Goal: Task Accomplishment & Management: Use online tool/utility

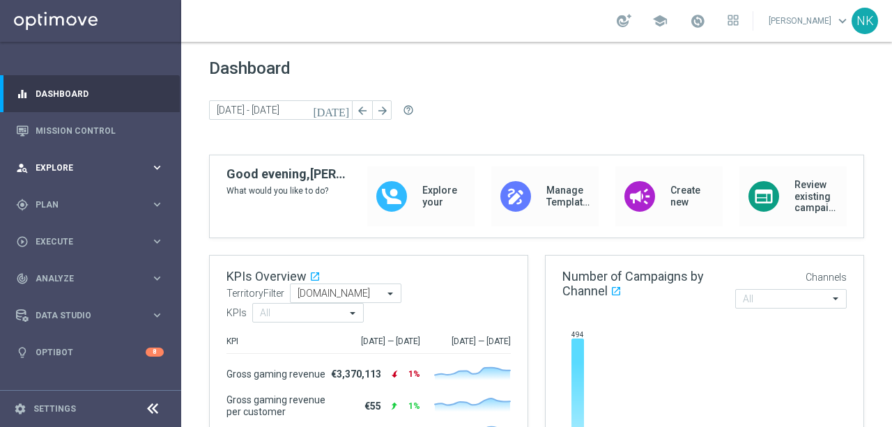
click at [86, 167] on span "Explore" at bounding box center [93, 168] width 115 height 8
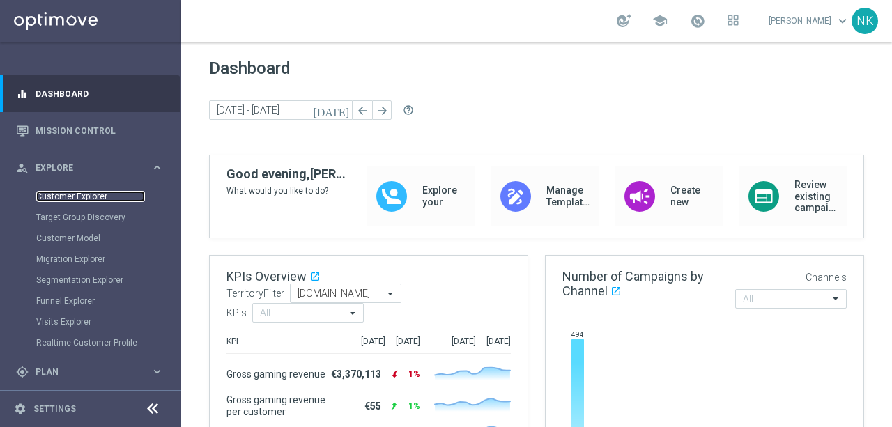
click at [83, 197] on link "Customer Explorer" at bounding box center [90, 196] width 109 height 11
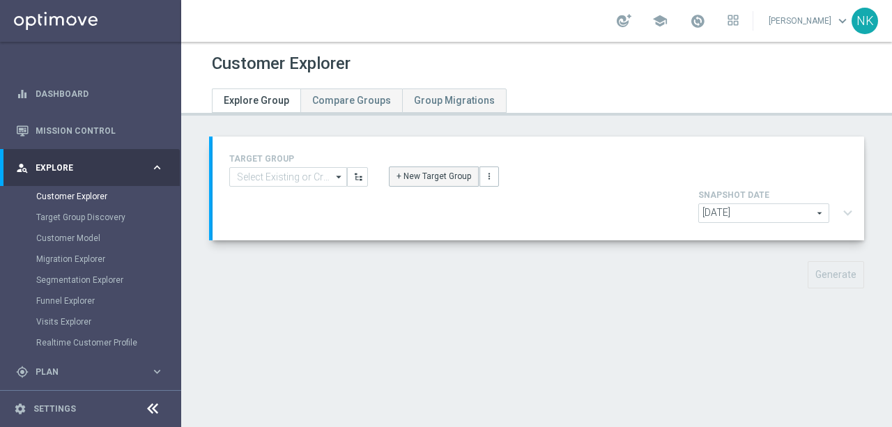
click at [455, 179] on button "+ New Target Group" at bounding box center [434, 177] width 90 height 20
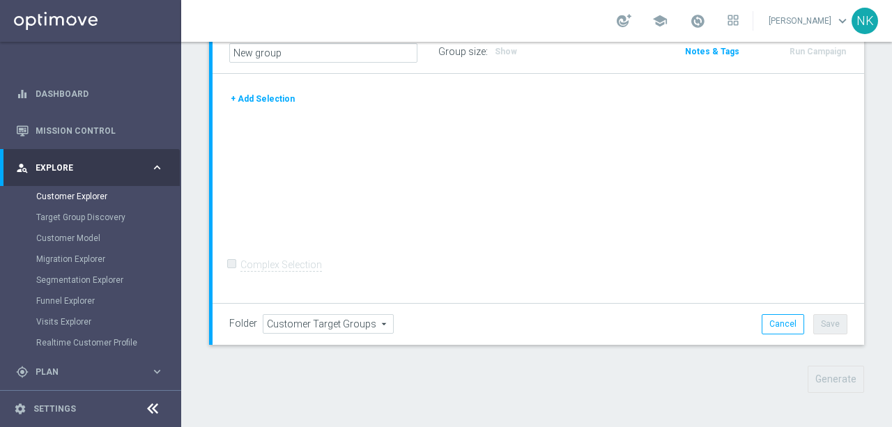
scroll to position [93, 0]
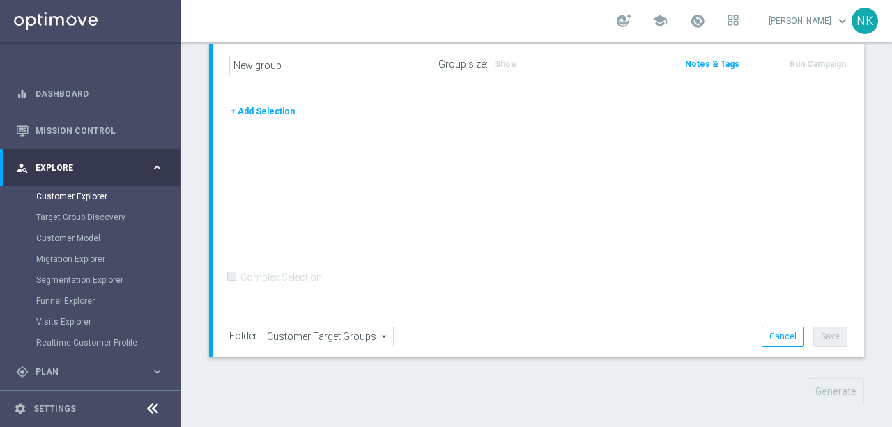
click at [264, 111] on button "+ Add Selection" at bounding box center [262, 111] width 67 height 15
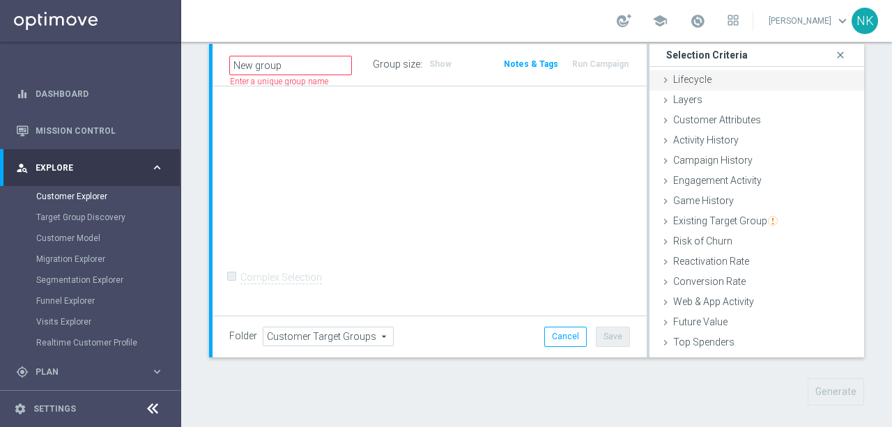
click at [687, 82] on span "Lifecycle" at bounding box center [692, 79] width 38 height 11
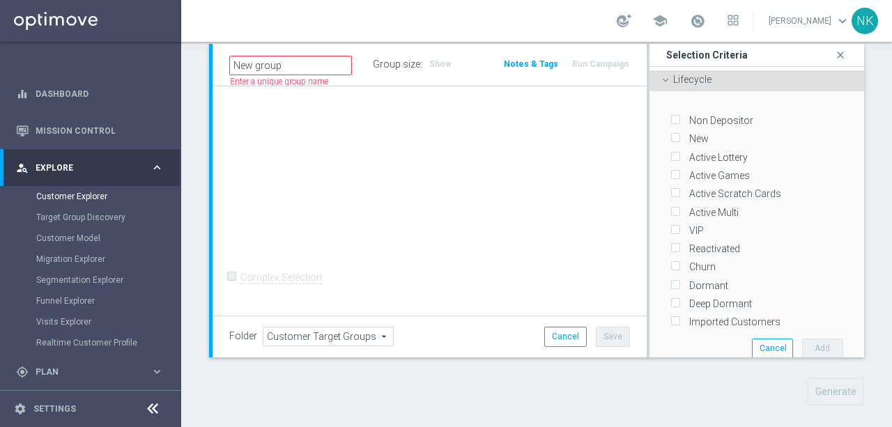
click at [687, 82] on span "Lifecycle" at bounding box center [692, 79] width 38 height 11
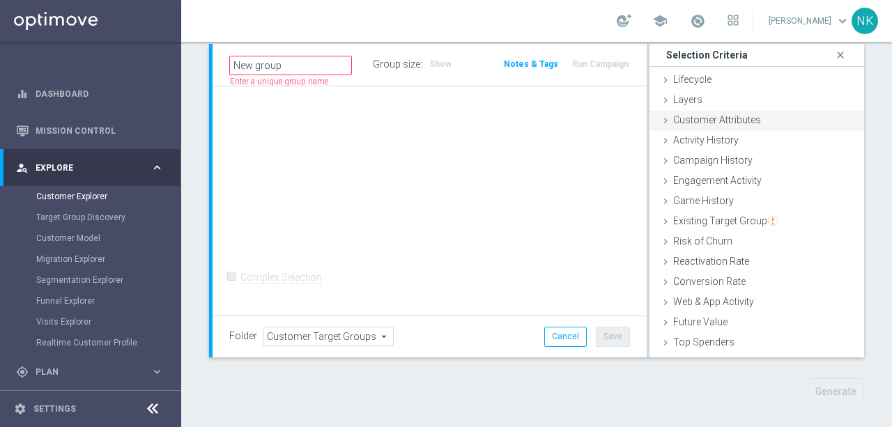
click at [700, 118] on span "Customer Attributes" at bounding box center [717, 119] width 88 height 11
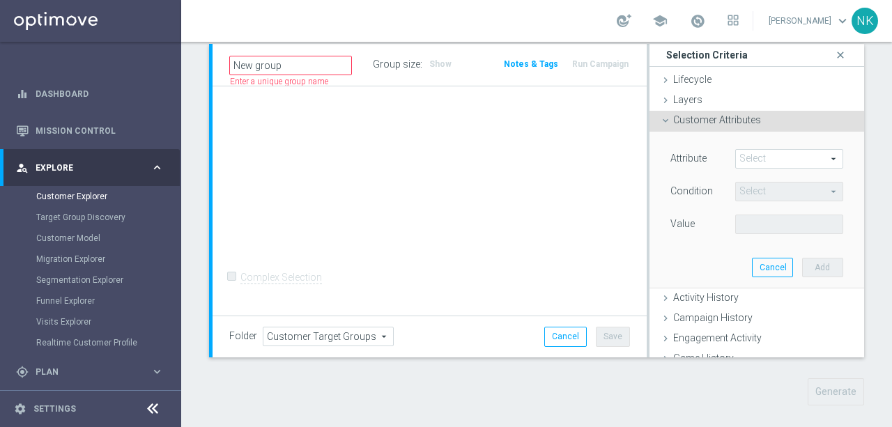
click at [758, 152] on span at bounding box center [789, 159] width 107 height 18
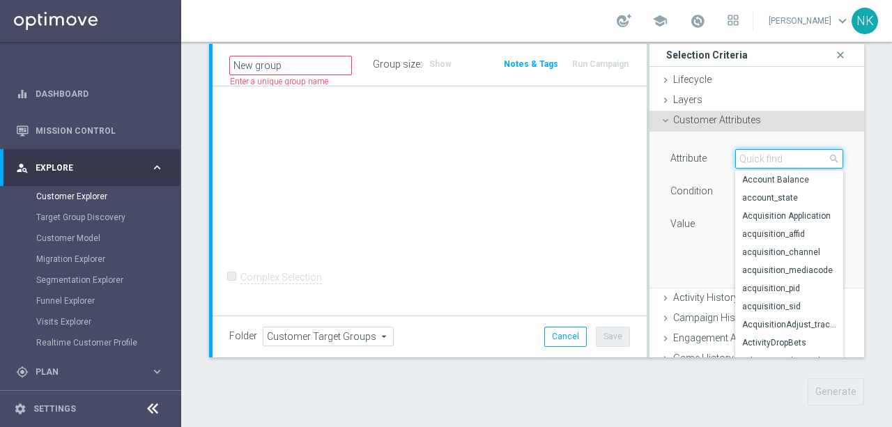
click at [758, 152] on input "search" at bounding box center [789, 159] width 108 height 20
type input "cou"
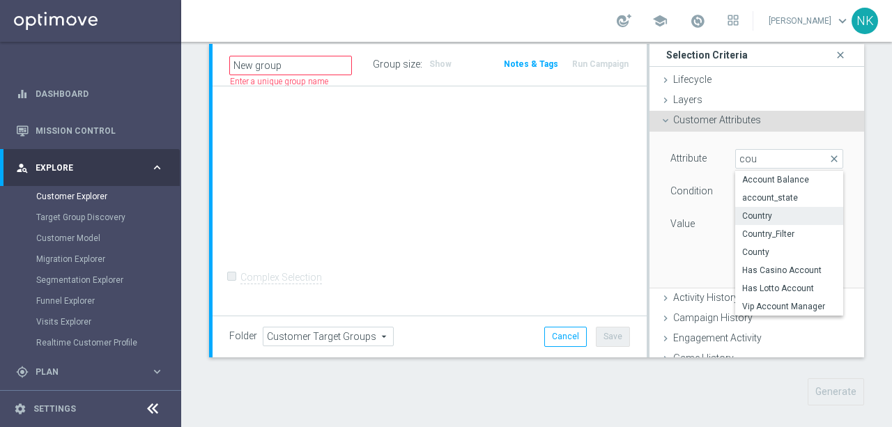
click at [759, 218] on span "Country" at bounding box center [789, 215] width 94 height 11
type input "Country"
type input "Equals"
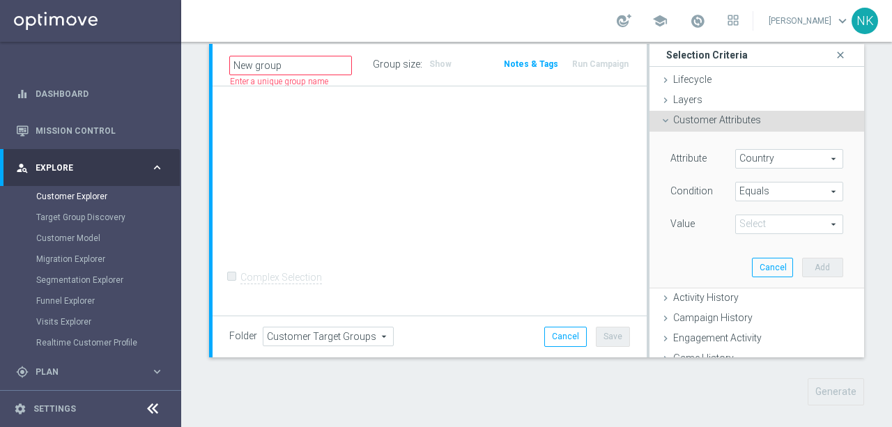
click at [768, 232] on span at bounding box center [789, 224] width 107 height 18
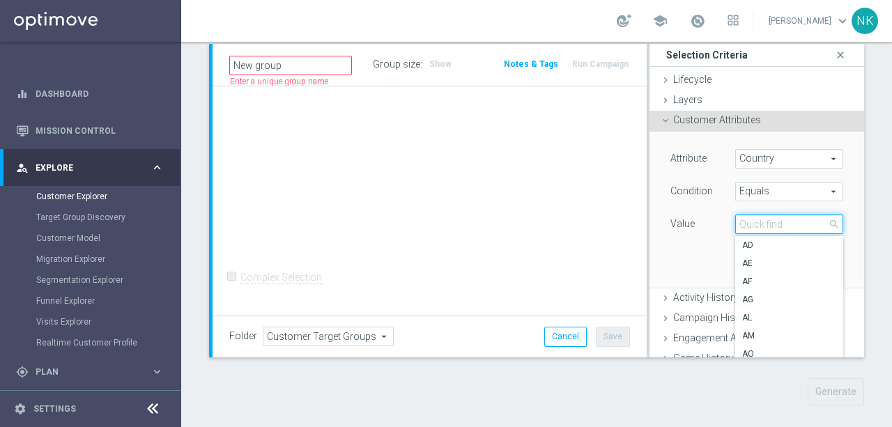
click at [768, 228] on input "search" at bounding box center [789, 225] width 108 height 20
type input "mt"
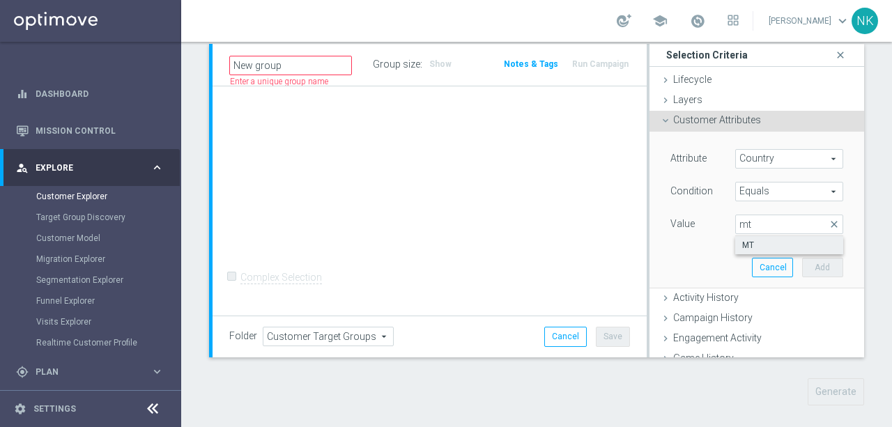
click at [762, 245] on span "MT" at bounding box center [789, 245] width 94 height 11
type input "MT"
click at [831, 262] on button "Add" at bounding box center [822, 268] width 41 height 20
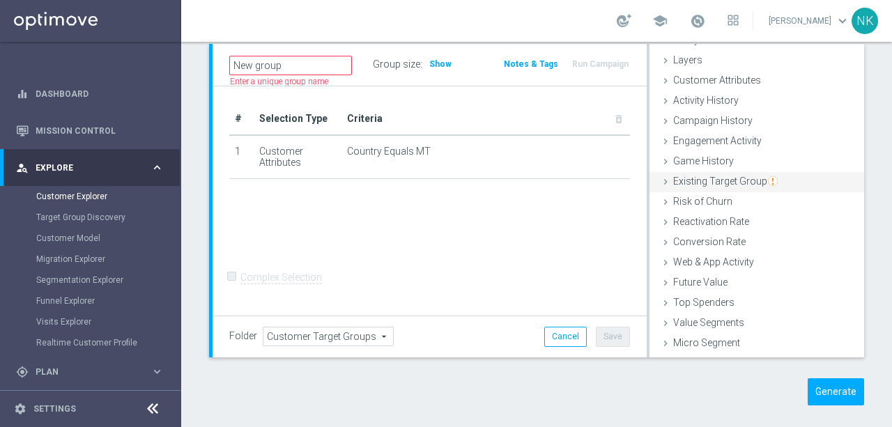
scroll to position [57, 0]
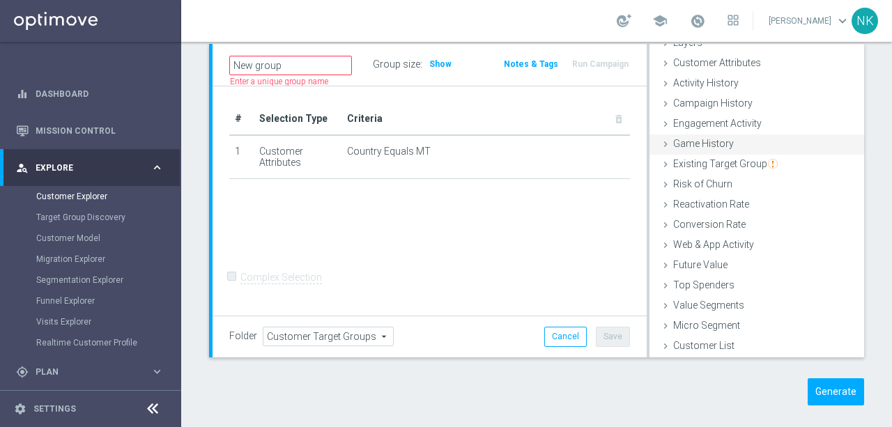
click at [695, 139] on span "Game History" at bounding box center [703, 143] width 61 height 11
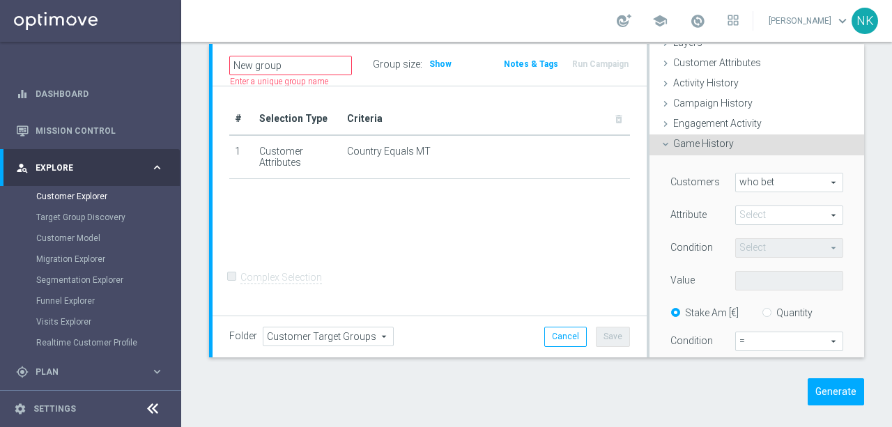
click at [713, 151] on div "Game History done" at bounding box center [756, 144] width 215 height 21
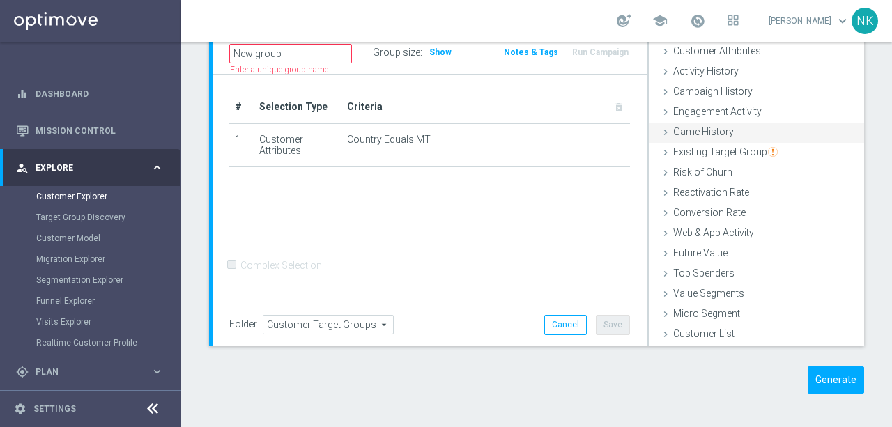
scroll to position [44, 0]
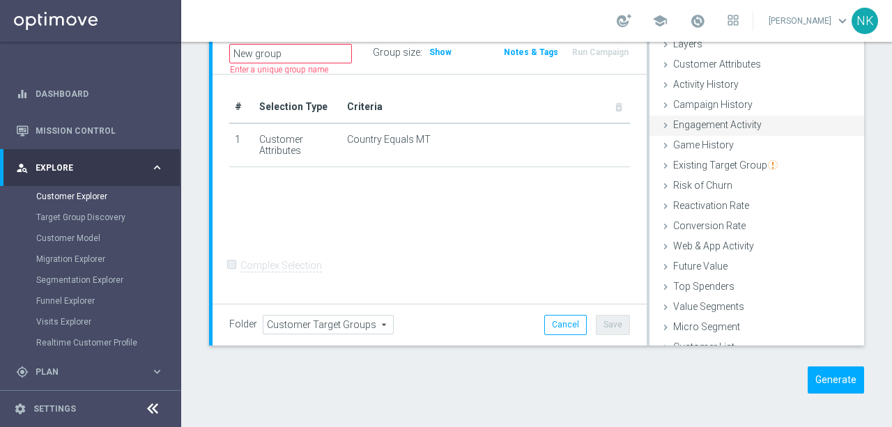
click at [699, 123] on span "Engagement Activity" at bounding box center [717, 124] width 88 height 11
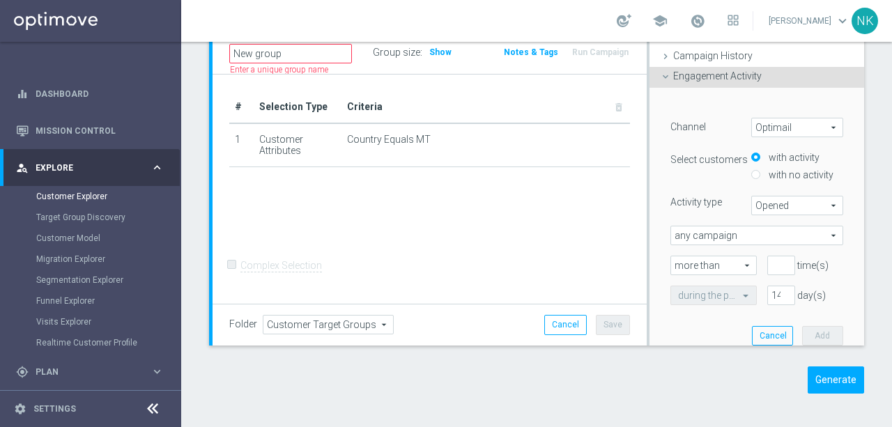
scroll to position [95, 0]
click at [792, 206] on span "Opened" at bounding box center [797, 203] width 91 height 18
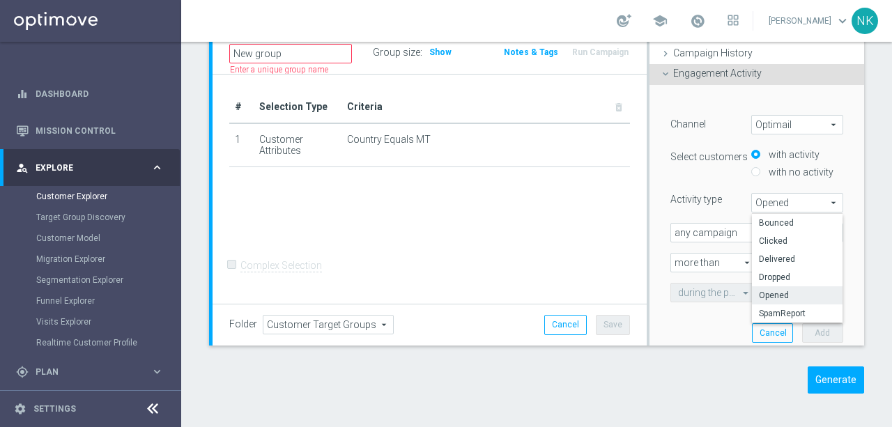
click at [733, 193] on div "Activity type" at bounding box center [700, 199] width 81 height 13
click at [783, 209] on span "Opened" at bounding box center [797, 203] width 91 height 18
click at [765, 203] on span "Opened" at bounding box center [797, 203] width 91 height 18
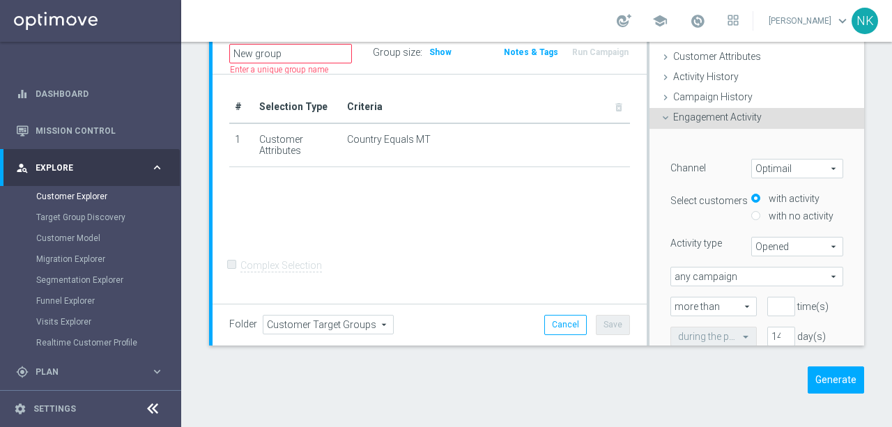
scroll to position [49, 0]
click at [729, 121] on span "Engagement Activity" at bounding box center [717, 119] width 88 height 11
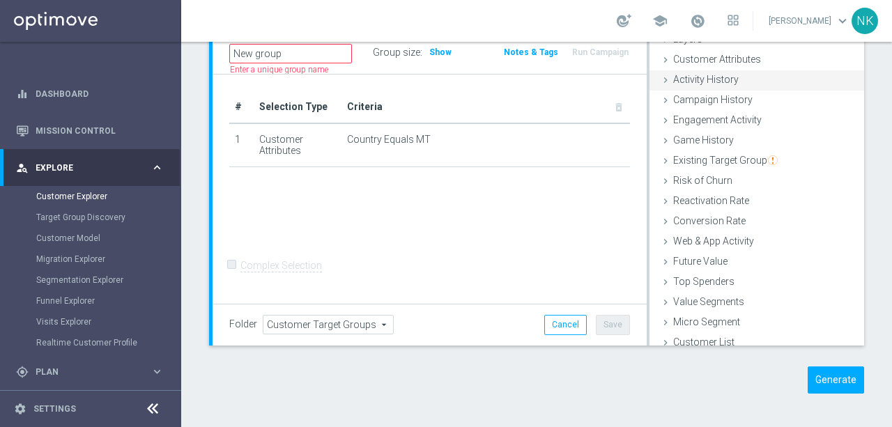
click at [711, 84] on span "Activity History" at bounding box center [706, 79] width 66 height 11
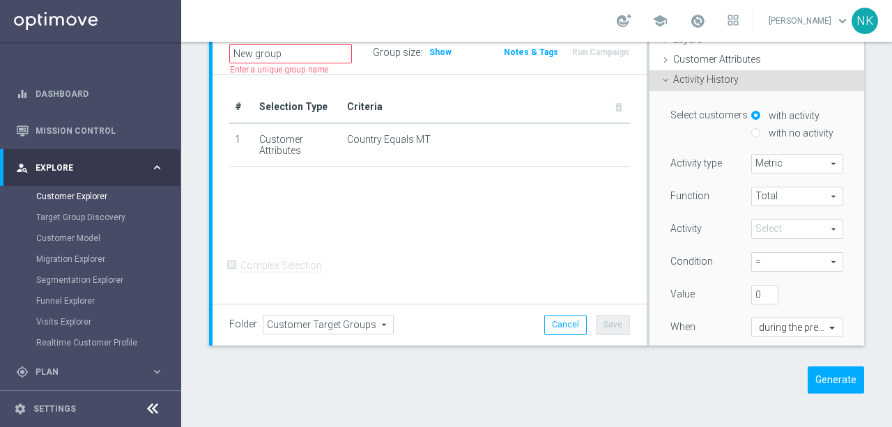
click at [791, 224] on span at bounding box center [797, 229] width 91 height 18
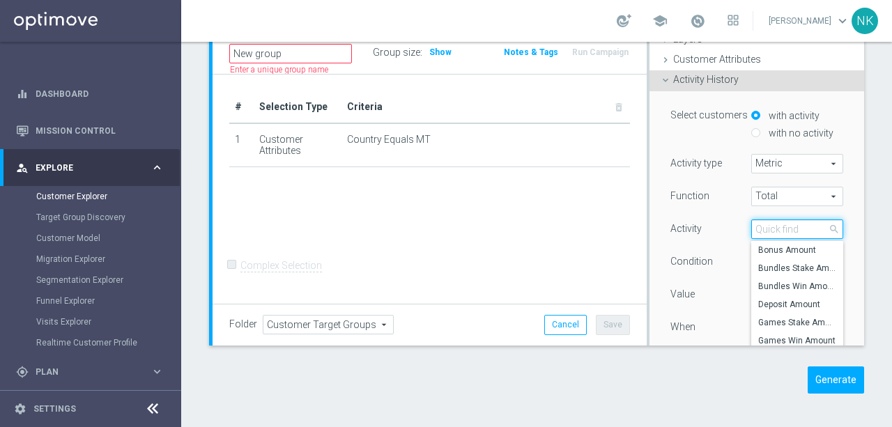
click at [778, 222] on input "search" at bounding box center [797, 230] width 92 height 20
type input "depo"
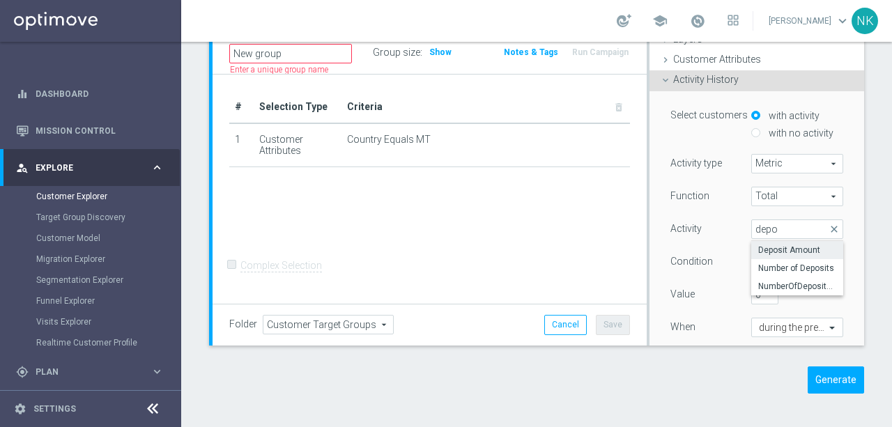
click at [788, 247] on span "Deposit Amount" at bounding box center [797, 250] width 78 height 11
type input "Deposit Amount"
click at [798, 257] on span "=" at bounding box center [797, 262] width 91 height 18
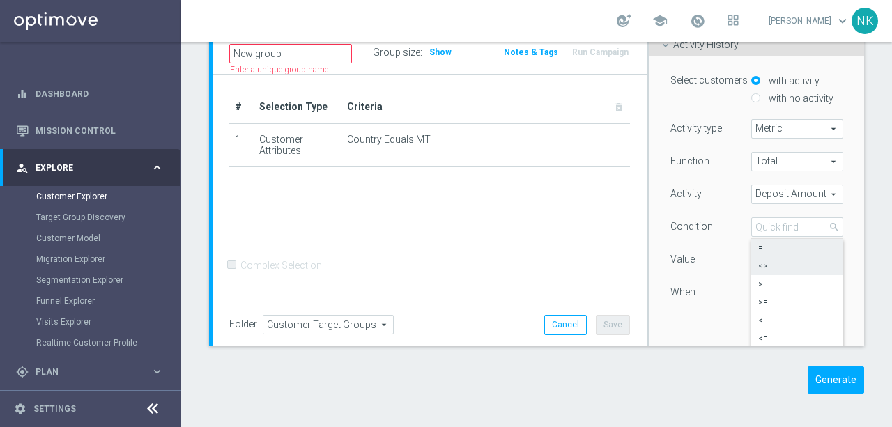
scroll to position [85, 0]
click at [771, 279] on span ">" at bounding box center [797, 282] width 78 height 11
type input ">"
click at [763, 261] on input "0" at bounding box center [764, 259] width 27 height 20
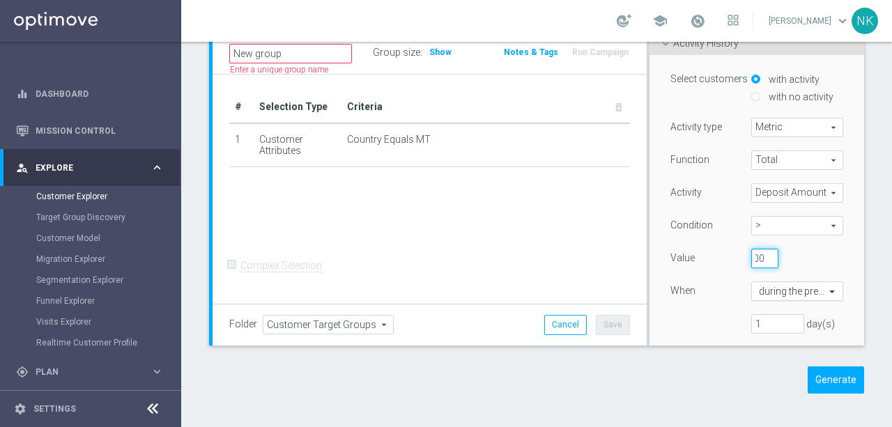
type input "500"
click at [786, 294] on input "text" at bounding box center [783, 292] width 49 height 13
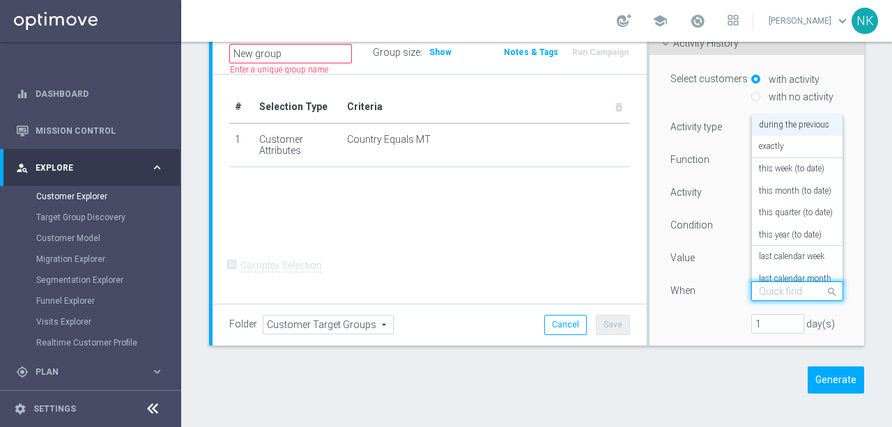
scroll to position [0, 0]
click at [782, 259] on label "last calendar week" at bounding box center [792, 257] width 66 height 11
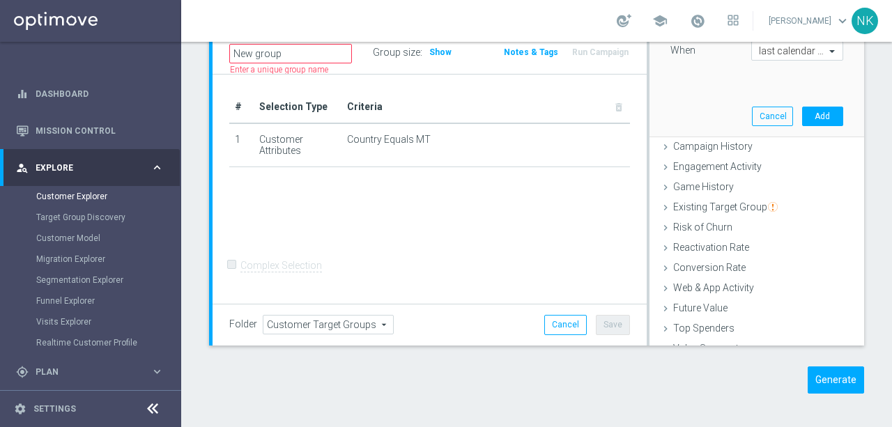
scroll to position [302, 0]
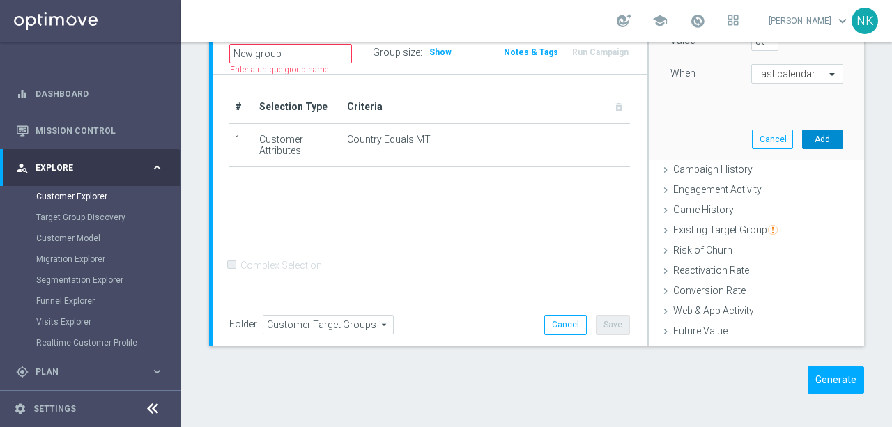
click at [822, 141] on button "Add" at bounding box center [822, 140] width 41 height 20
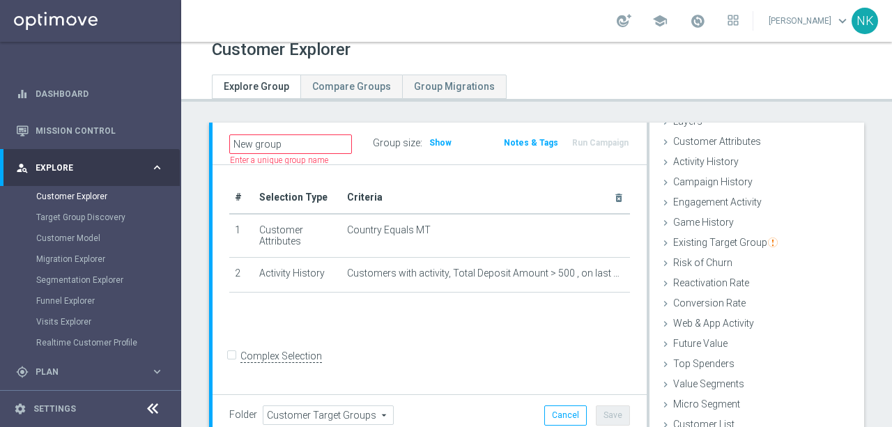
scroll to position [4, 0]
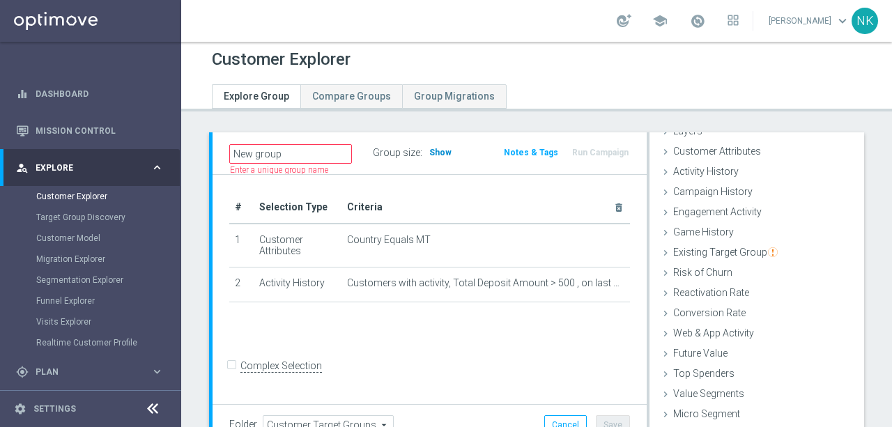
click at [441, 150] on span "Show" at bounding box center [440, 153] width 22 height 10
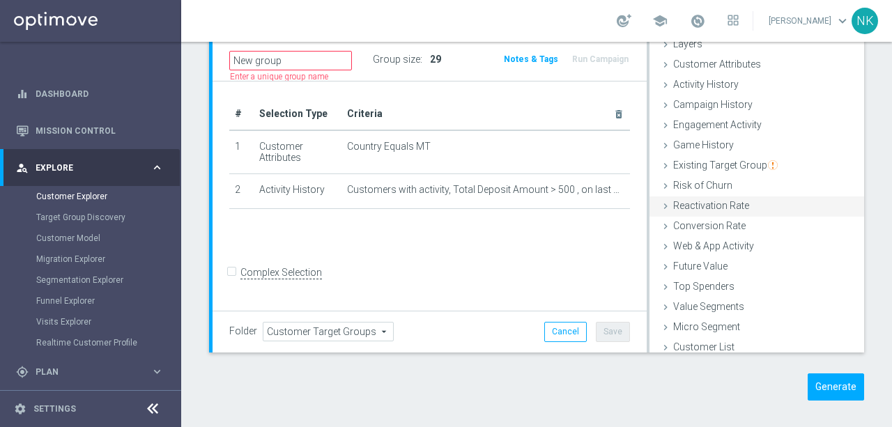
scroll to position [57, 0]
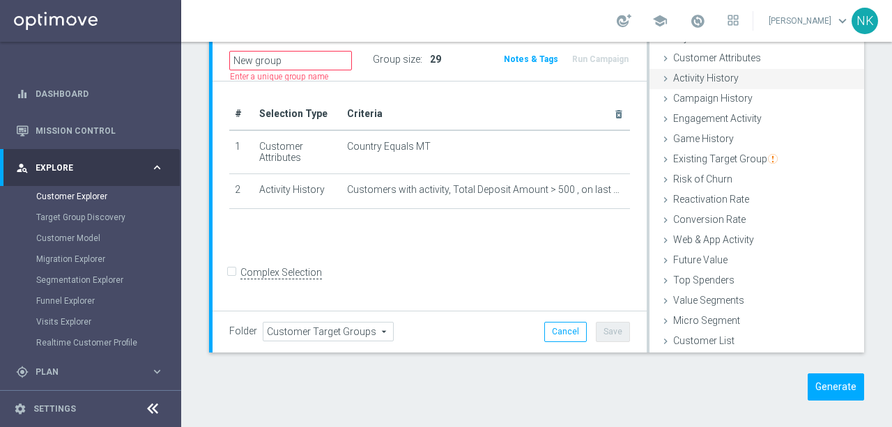
click at [703, 77] on span "Activity History" at bounding box center [706, 77] width 66 height 11
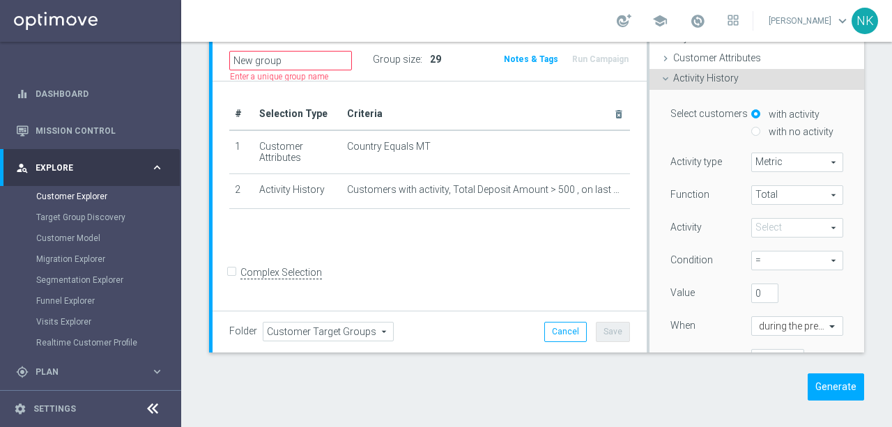
click at [784, 191] on span "Total" at bounding box center [797, 195] width 91 height 18
click at [785, 156] on span "Metric" at bounding box center [797, 162] width 91 height 18
click at [781, 231] on span at bounding box center [797, 228] width 91 height 18
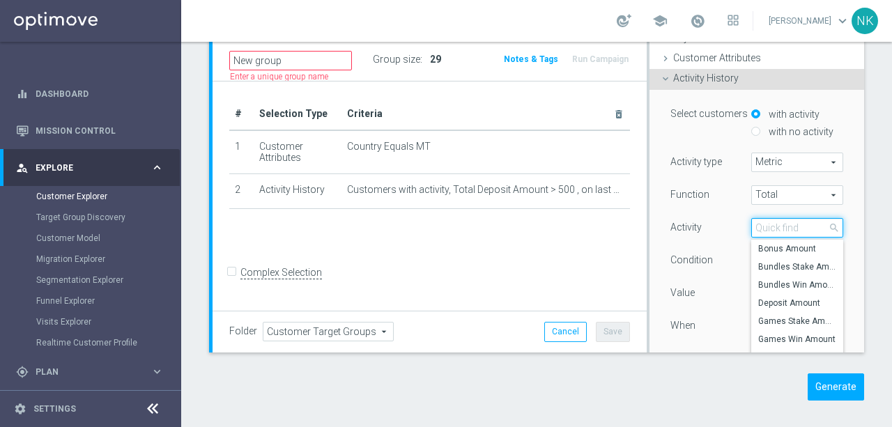
click at [781, 231] on input "search" at bounding box center [797, 228] width 92 height 20
type input "ggr"
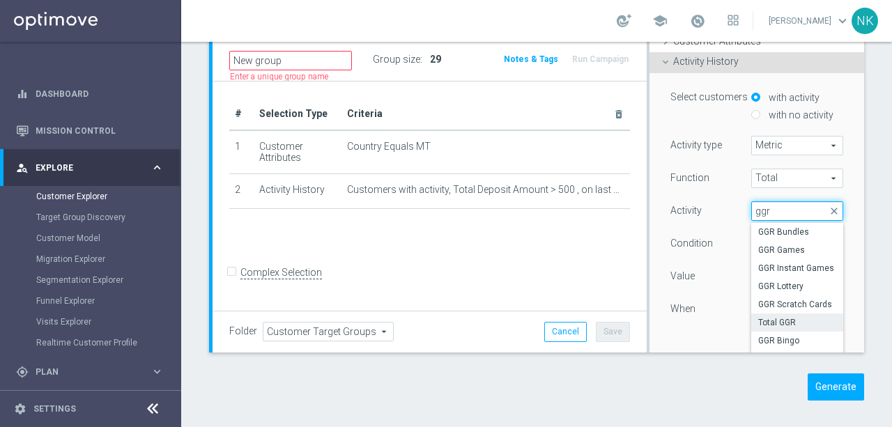
scroll to position [75, 0]
click at [794, 318] on span "Total GGR" at bounding box center [797, 321] width 78 height 11
type input "Total GGR"
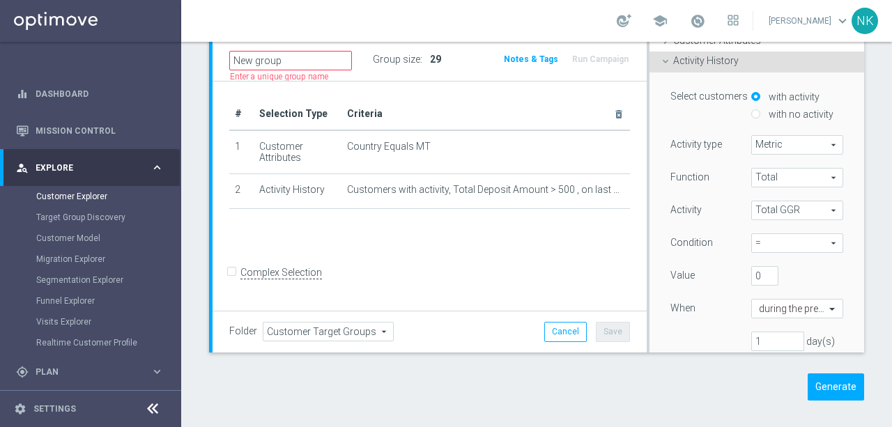
click at [785, 246] on span "=" at bounding box center [797, 243] width 91 height 18
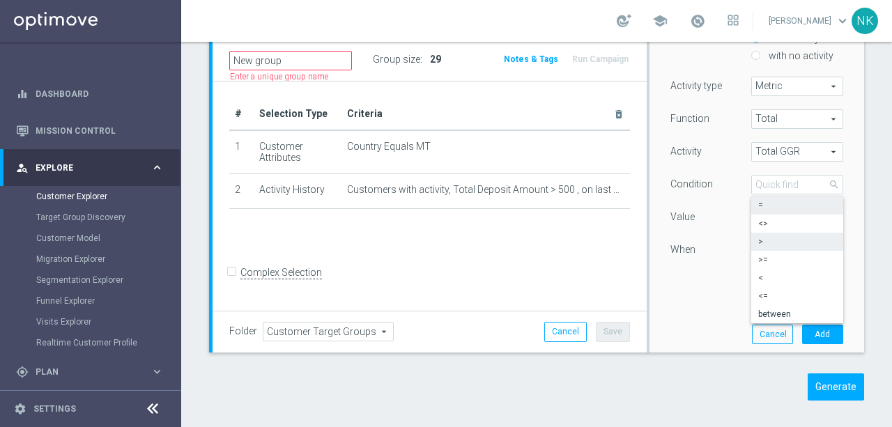
scroll to position [134, 0]
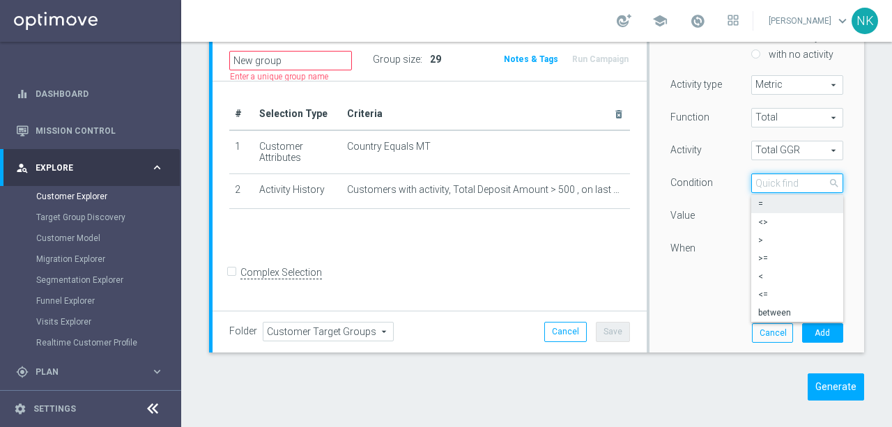
click at [784, 183] on input "search" at bounding box center [797, 184] width 92 height 20
click at [769, 241] on span ">" at bounding box center [797, 240] width 78 height 11
type input ">"
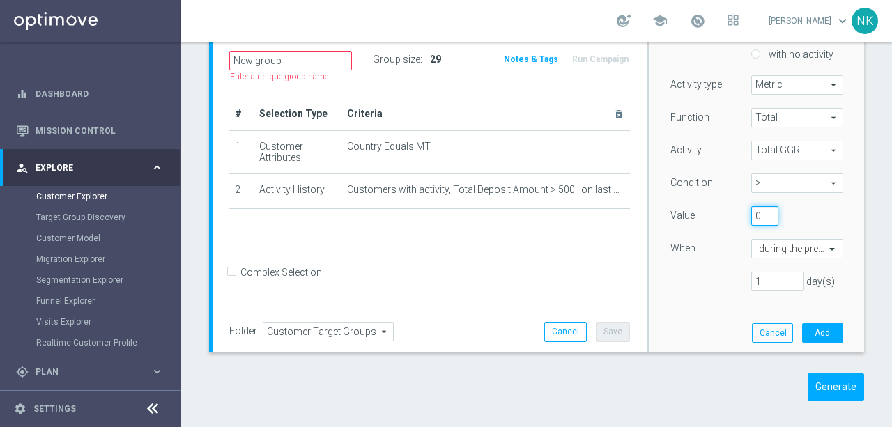
click at [762, 216] on input "0" at bounding box center [764, 216] width 27 height 20
type input "-500"
click at [789, 250] on input "text" at bounding box center [783, 249] width 49 height 13
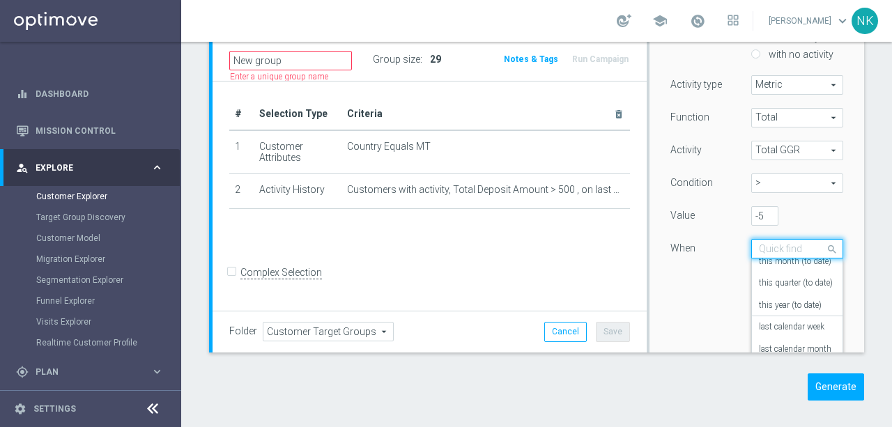
scroll to position [100, 0]
click at [792, 298] on label "last calendar week" at bounding box center [792, 300] width 66 height 11
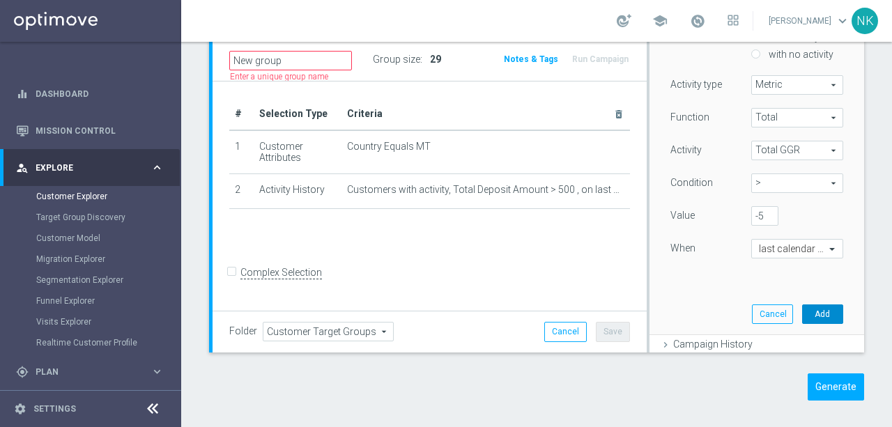
click at [832, 310] on button "Add" at bounding box center [822, 315] width 41 height 20
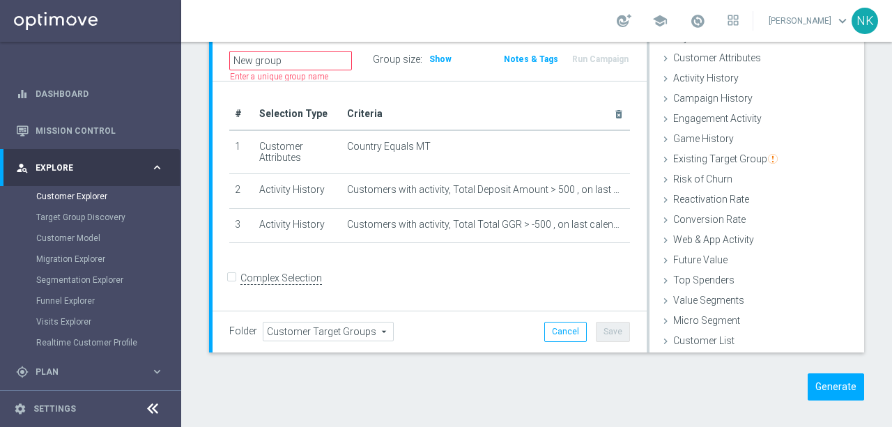
scroll to position [57, 0]
click at [236, 288] on input "Complex Selection" at bounding box center [233, 280] width 9 height 20
checkbox input "true"
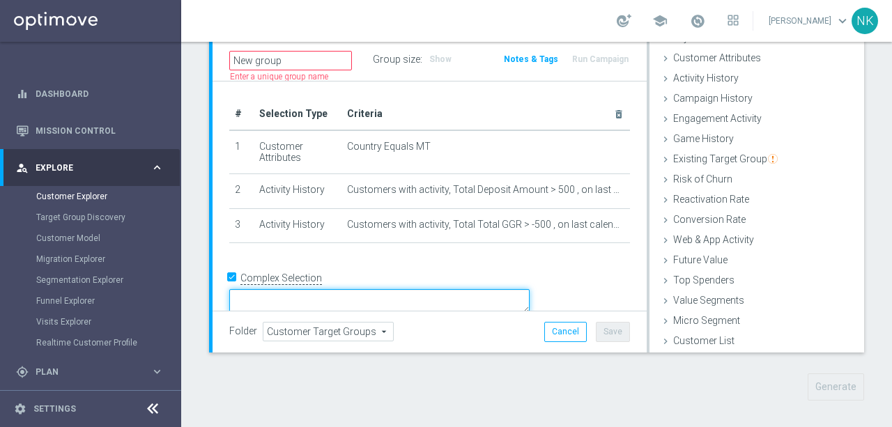
click at [357, 289] on textarea at bounding box center [379, 301] width 300 height 24
click at [366, 289] on textarea "1 AND 2 OR 3" at bounding box center [379, 301] width 300 height 24
click at [421, 289] on textarea "1 AND (2 OR 3" at bounding box center [379, 301] width 300 height 24
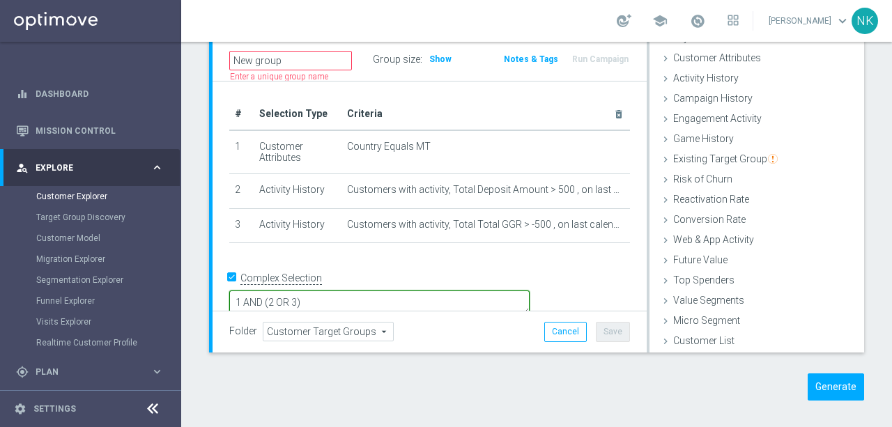
type textarea "1 AND (2 OR 3)"
click at [422, 330] on div "Folder Customer Target Groups Customer Target Groups arrow_drop_down search Can…" at bounding box center [429, 332] width 401 height 20
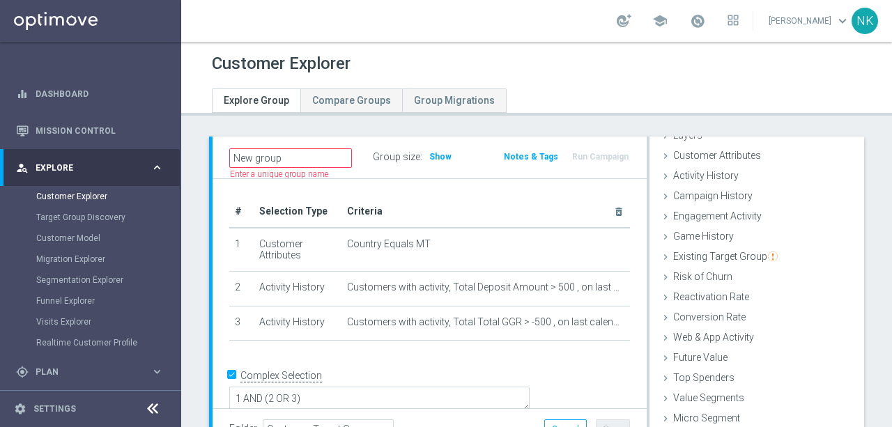
scroll to position [105, 0]
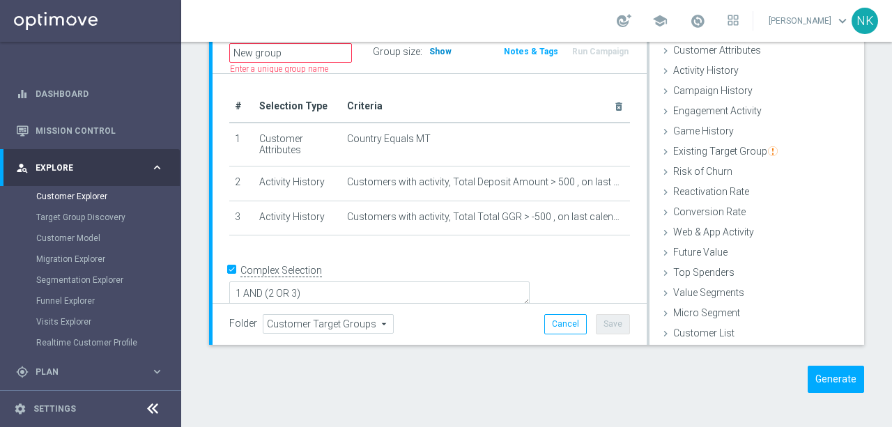
click at [438, 54] on span "Show" at bounding box center [440, 52] width 22 height 10
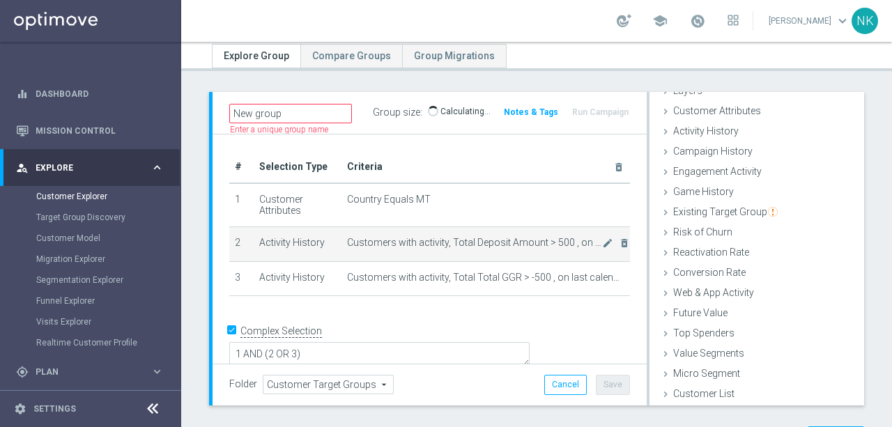
scroll to position [44, 0]
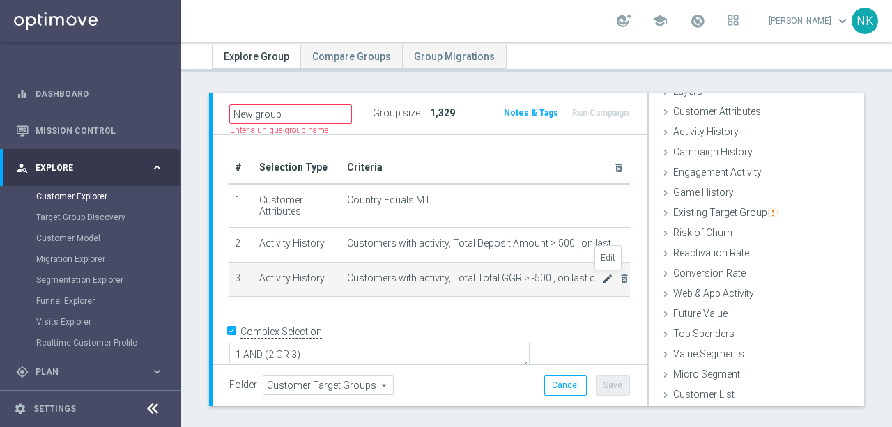
click at [604, 277] on icon "mode_edit" at bounding box center [607, 278] width 11 height 11
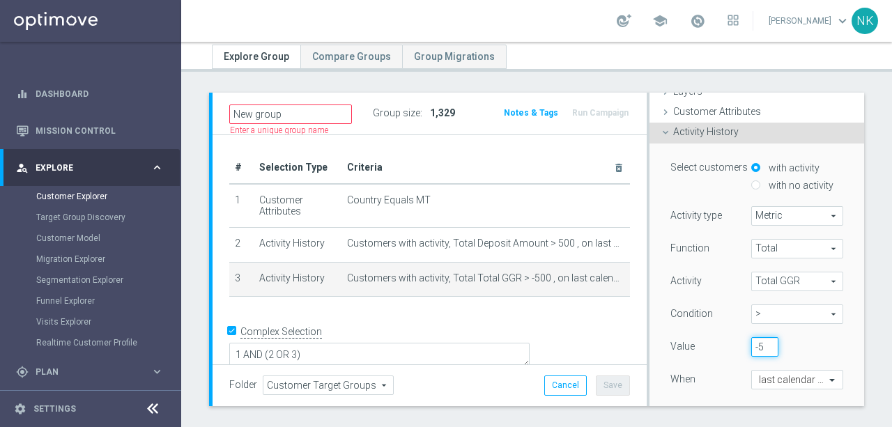
click at [762, 347] on input "-500" at bounding box center [764, 347] width 27 height 20
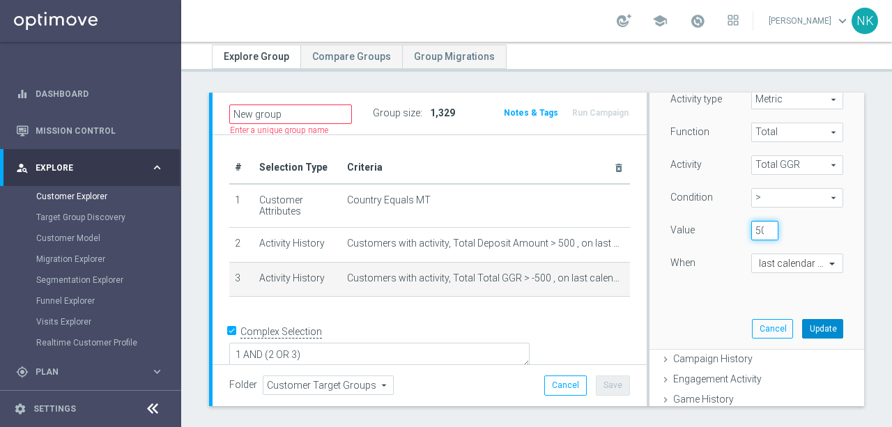
type input "500"
click at [824, 323] on button "Update" at bounding box center [822, 329] width 41 height 20
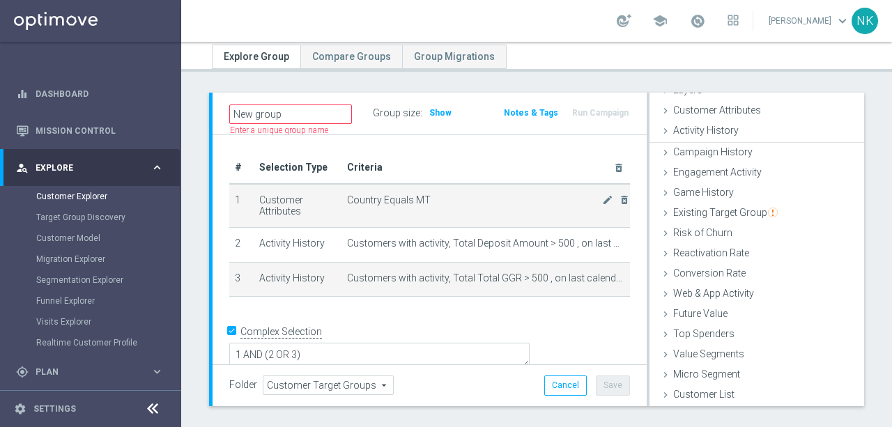
scroll to position [57, 0]
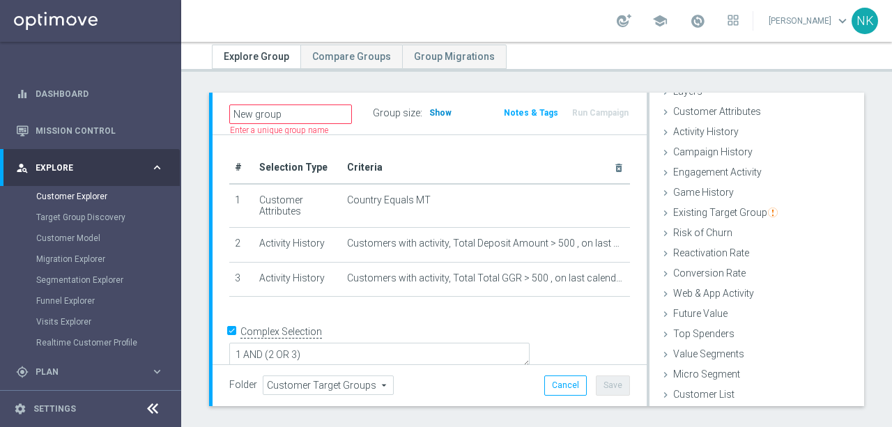
click at [429, 118] on h3 "Show" at bounding box center [440, 112] width 25 height 15
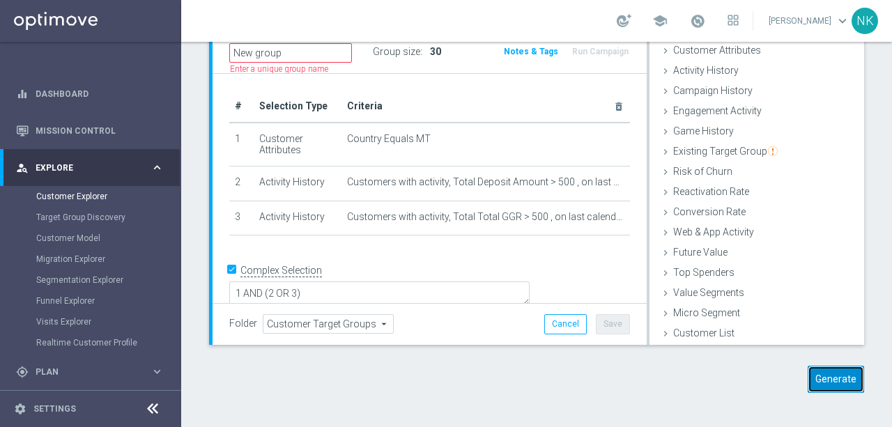
click at [817, 375] on button "Generate" at bounding box center [836, 379] width 56 height 27
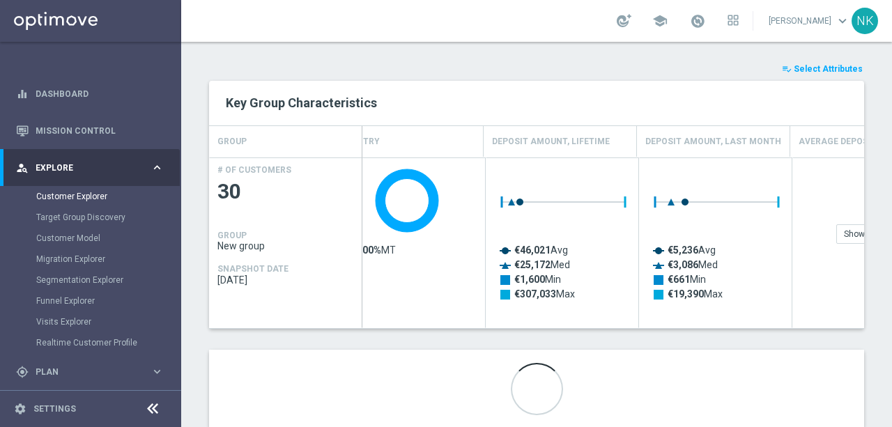
scroll to position [0, 0]
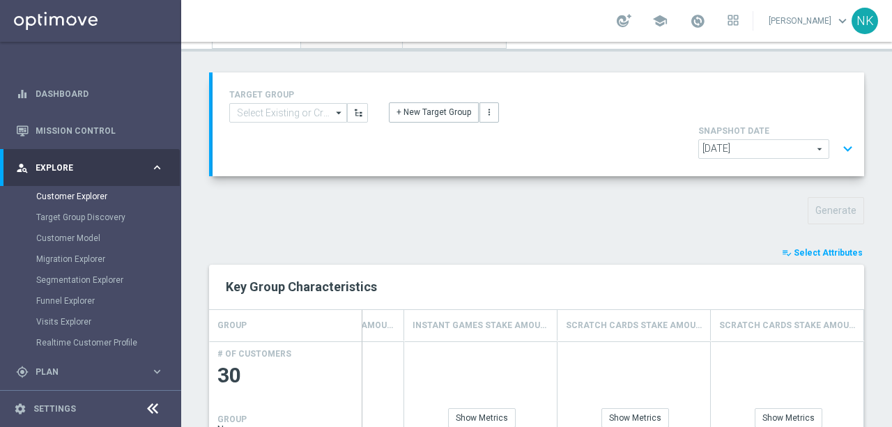
click at [828, 248] on span "Select Attributes" at bounding box center [828, 253] width 69 height 10
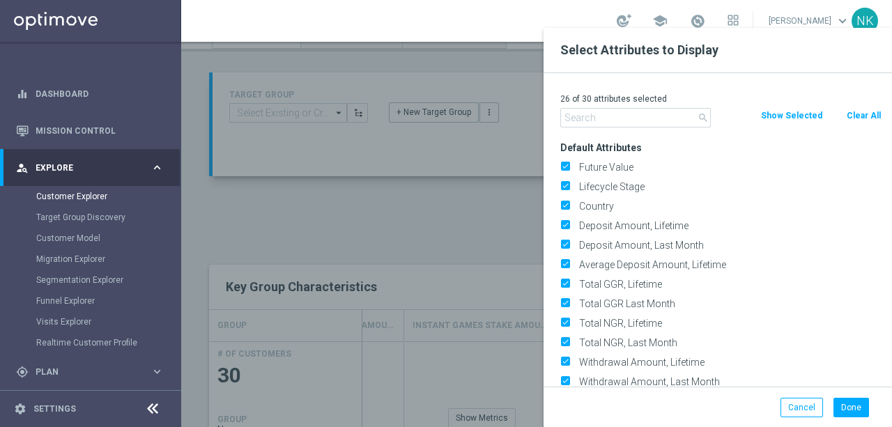
click at [861, 116] on button "Clear All" at bounding box center [863, 115] width 37 height 15
checkbox input "false"
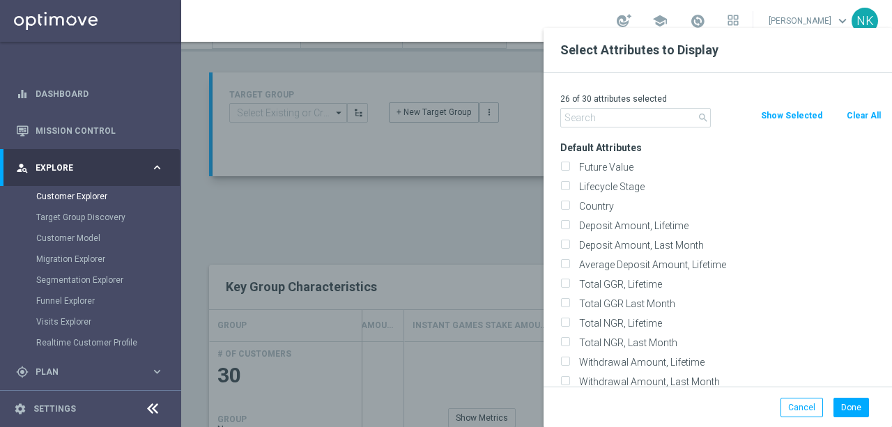
checkbox input "false"
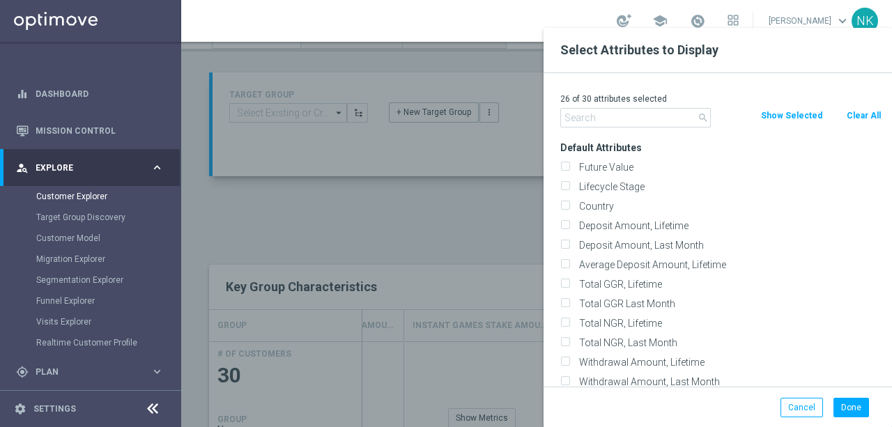
checkbox input "false"
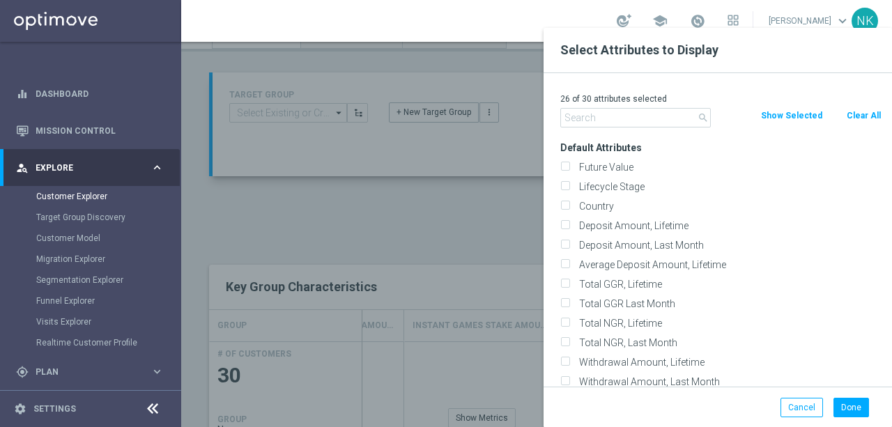
checkbox input "false"
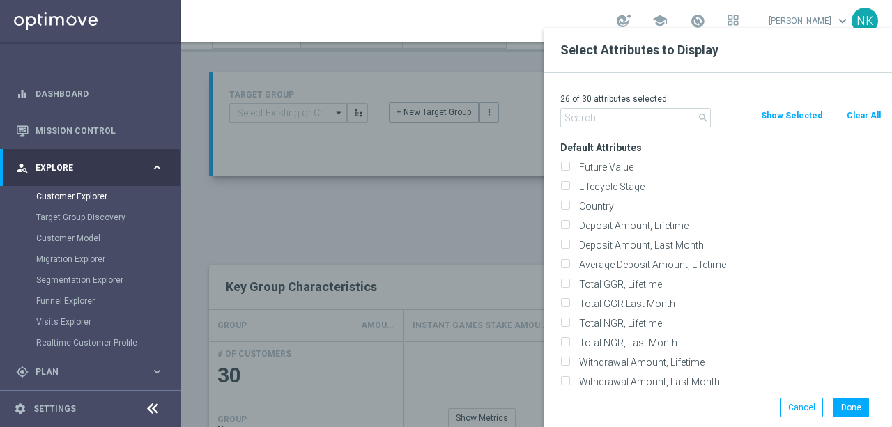
checkbox input "false"
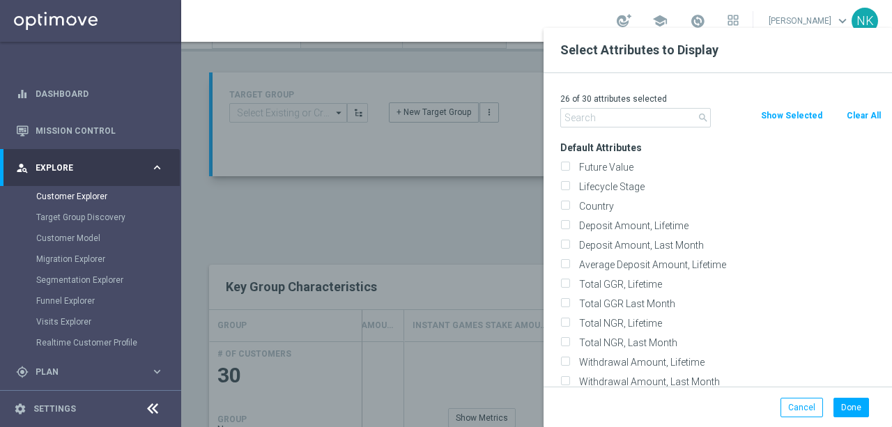
checkbox input "false"
click at [572, 226] on div "Deposit Amount, Lifetime" at bounding box center [720, 226] width 321 height 13
click at [564, 226] on input "Deposit Amount, Lifetime" at bounding box center [564, 227] width 9 height 9
checkbox input "true"
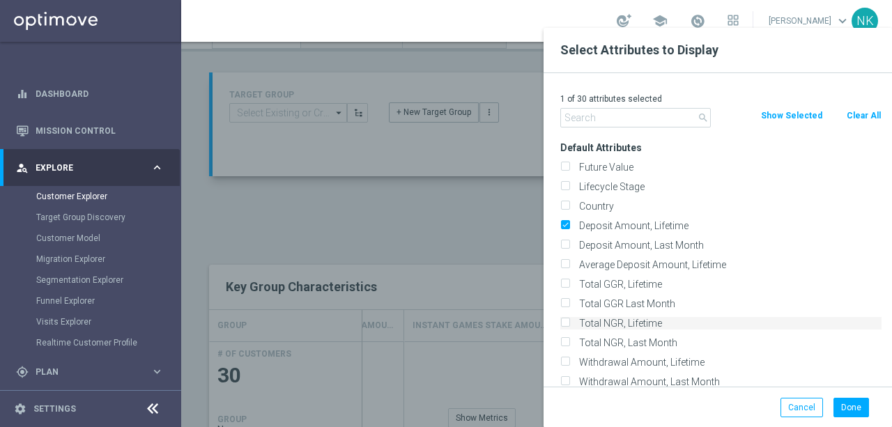
click at [574, 323] on label "Total NGR, Lifetime" at bounding box center [727, 323] width 307 height 13
click at [569, 323] on input "Total NGR, Lifetime" at bounding box center [564, 325] width 9 height 9
checkbox input "true"
click at [560, 199] on div "Country" at bounding box center [721, 207] width 342 height 20
click at [565, 192] on input "Lifecycle Stage" at bounding box center [564, 188] width 9 height 9
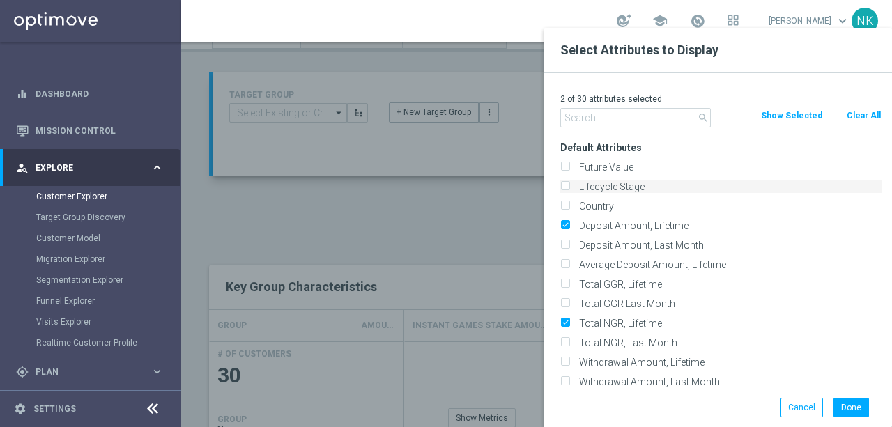
checkbox input "true"
click at [859, 413] on button "Done" at bounding box center [851, 408] width 36 height 20
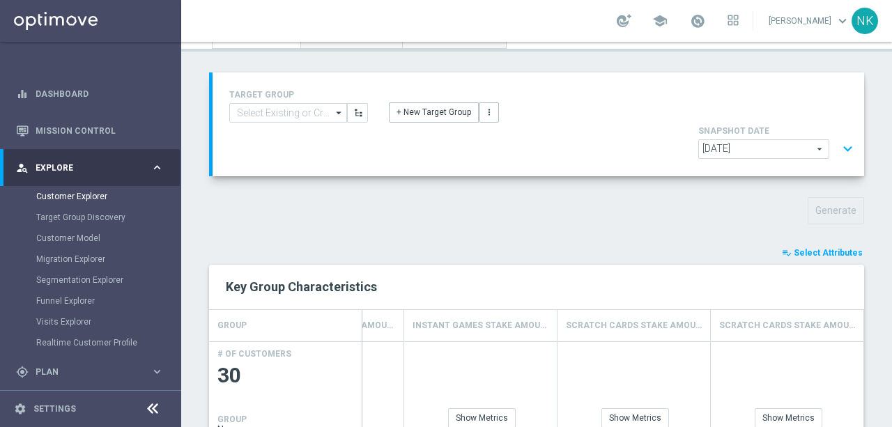
type input "Search"
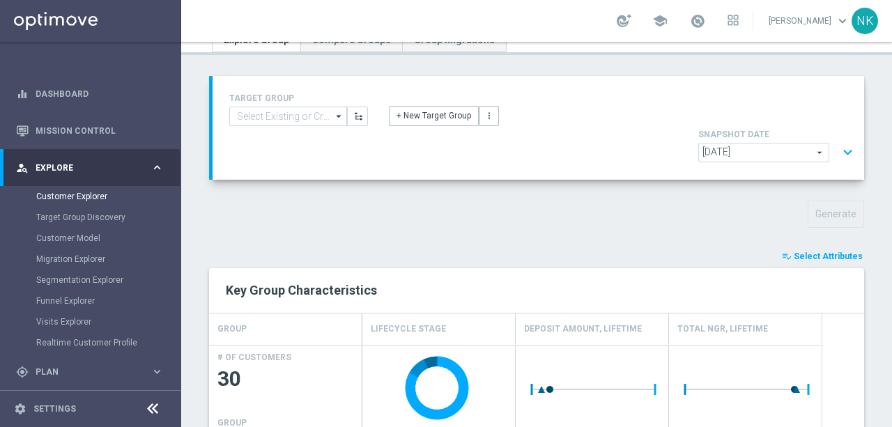
click at [824, 252] on span "Select Attributes" at bounding box center [828, 257] width 69 height 10
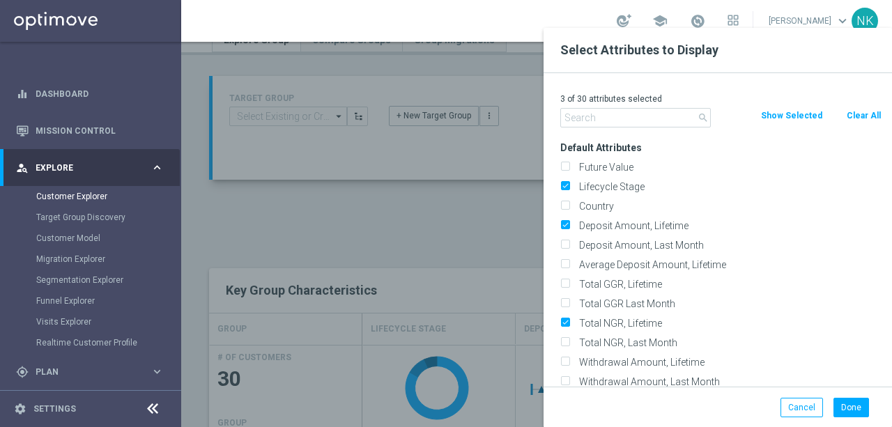
click at [606, 120] on input "text" at bounding box center [635, 118] width 151 height 20
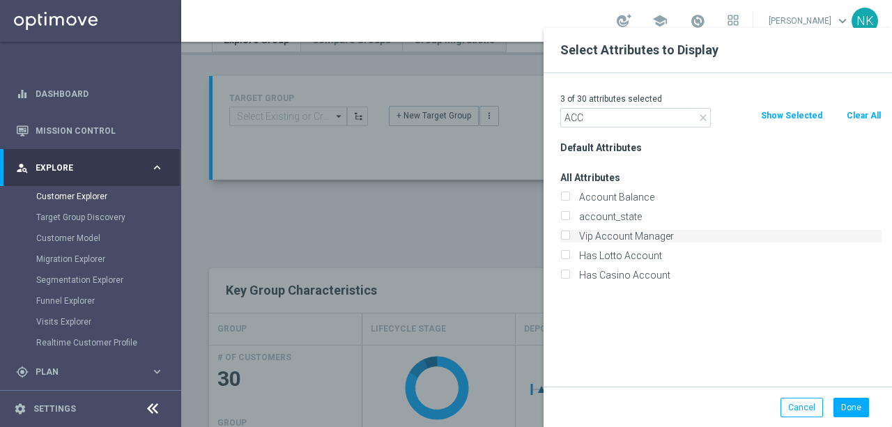
type input "ACC"
click at [581, 232] on label "Vip Account Manager" at bounding box center [727, 236] width 307 height 13
click at [569, 233] on input "Vip Account Manager" at bounding box center [564, 237] width 9 height 9
checkbox input "true"
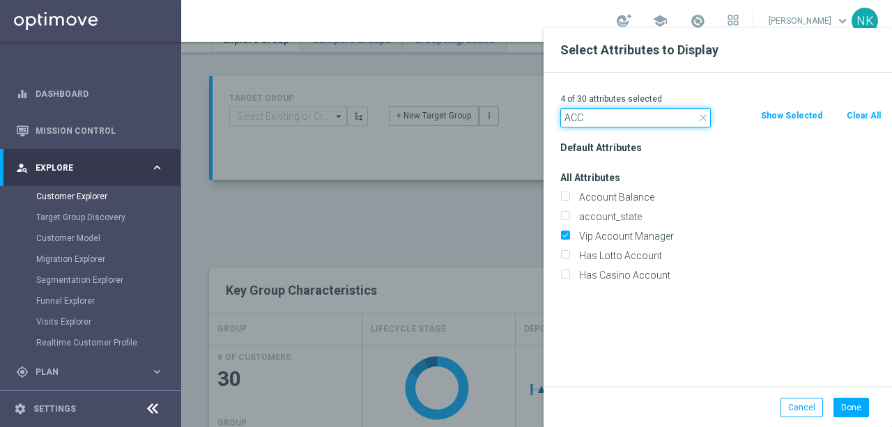
click at [599, 118] on input "ACC" at bounding box center [635, 118] width 151 height 20
type input "name"
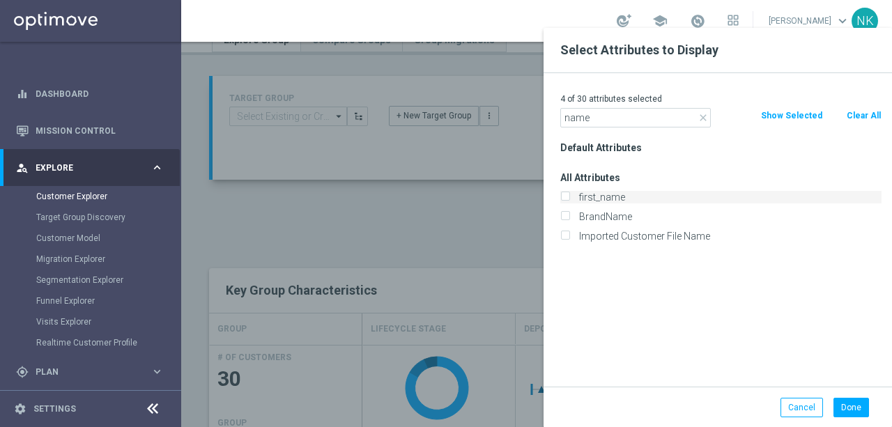
click at [574, 196] on label "first_name" at bounding box center [727, 197] width 307 height 13
click at [569, 196] on input "first_name" at bounding box center [564, 198] width 9 height 9
checkbox input "true"
click at [853, 408] on button "Done" at bounding box center [851, 408] width 36 height 20
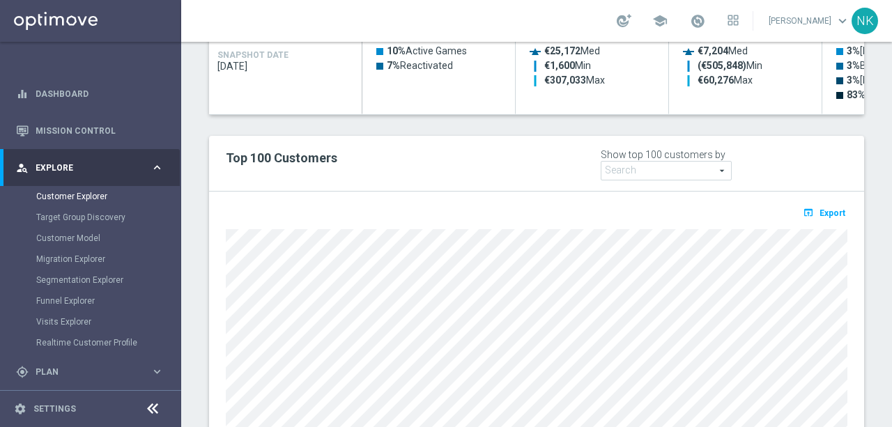
scroll to position [429, 0]
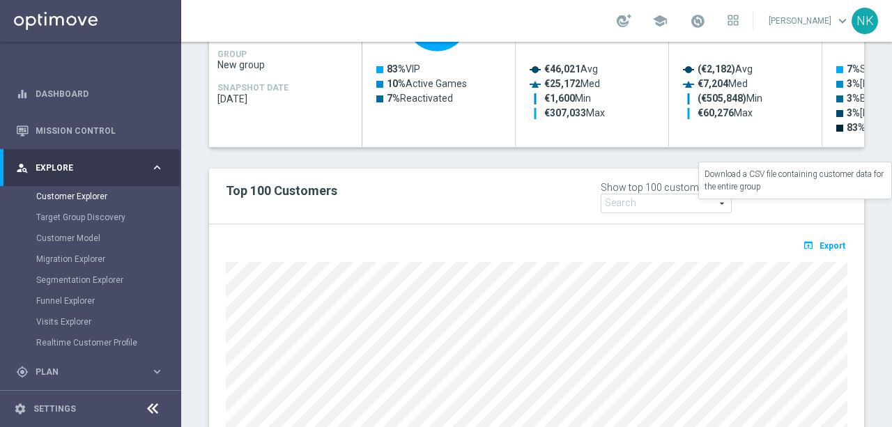
click at [836, 241] on span "Export" at bounding box center [832, 246] width 26 height 10
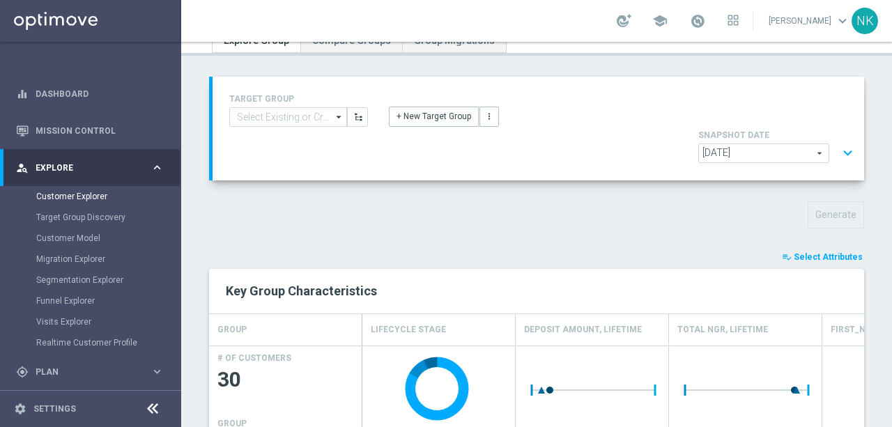
scroll to position [59, 0]
click at [834, 254] on span "Select Attributes" at bounding box center [828, 259] width 69 height 10
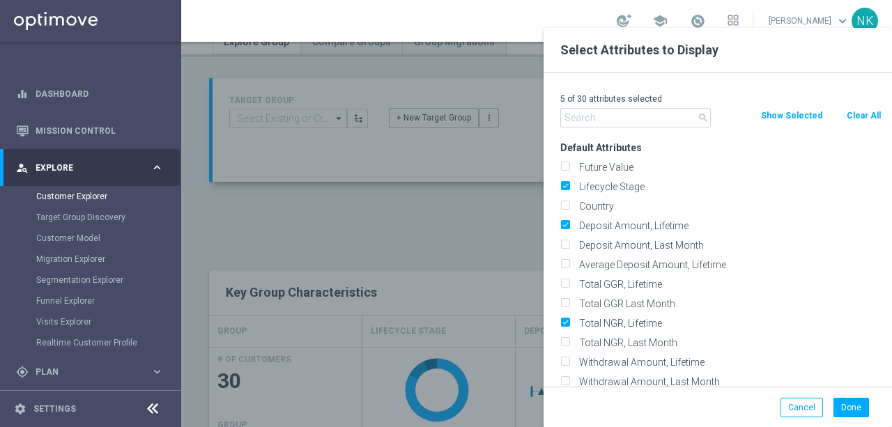
click at [590, 127] on input "text" at bounding box center [635, 118] width 151 height 20
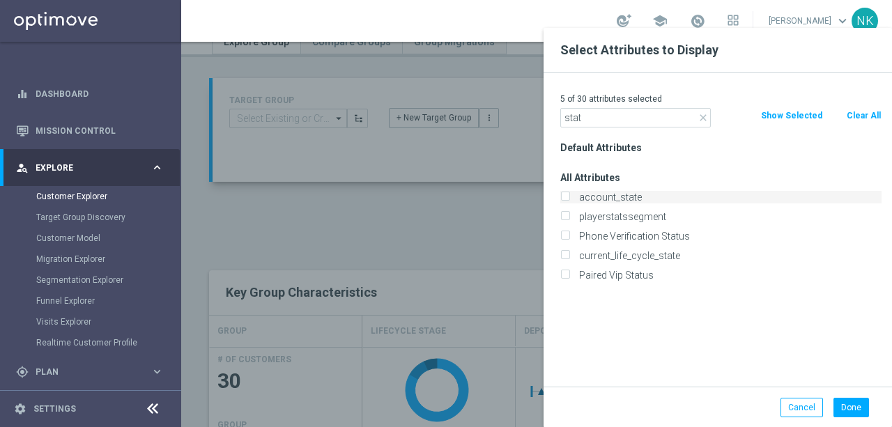
type input "stat"
click at [601, 197] on label "account_state" at bounding box center [727, 197] width 307 height 13
click at [569, 197] on input "account_state" at bounding box center [564, 198] width 9 height 9
checkbox input "true"
click at [852, 413] on button "Done" at bounding box center [851, 408] width 36 height 20
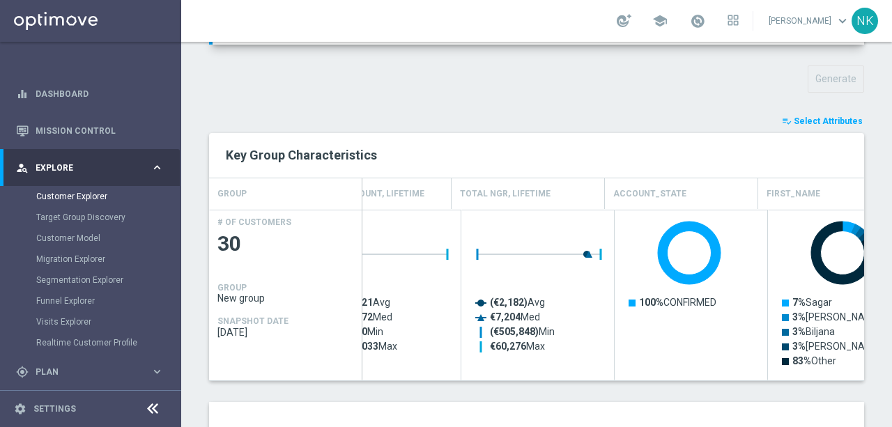
scroll to position [0, 418]
